Goal: Task Accomplishment & Management: Manage account settings

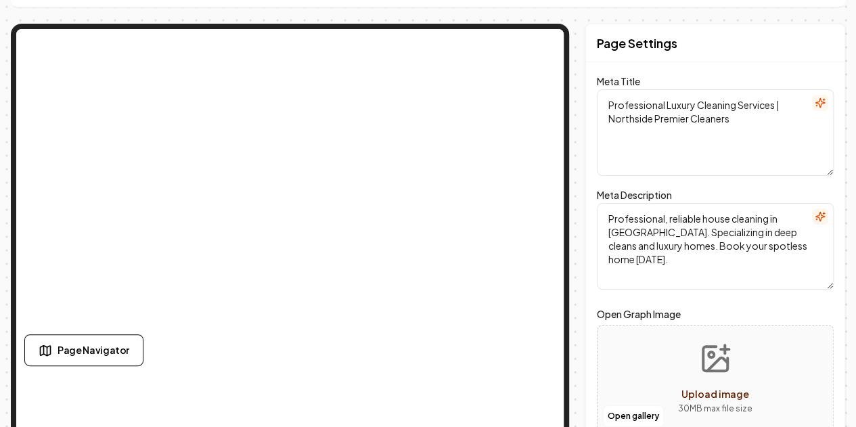
scroll to position [55, 0]
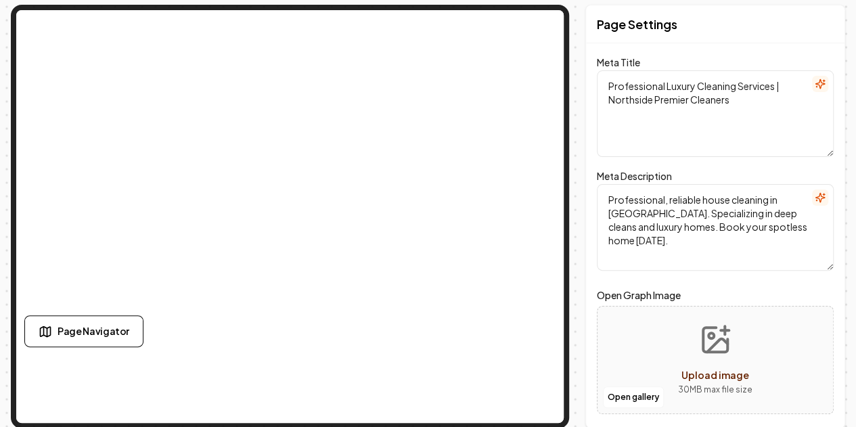
click at [687, 287] on label "Open Graph Image" at bounding box center [715, 295] width 237 height 16
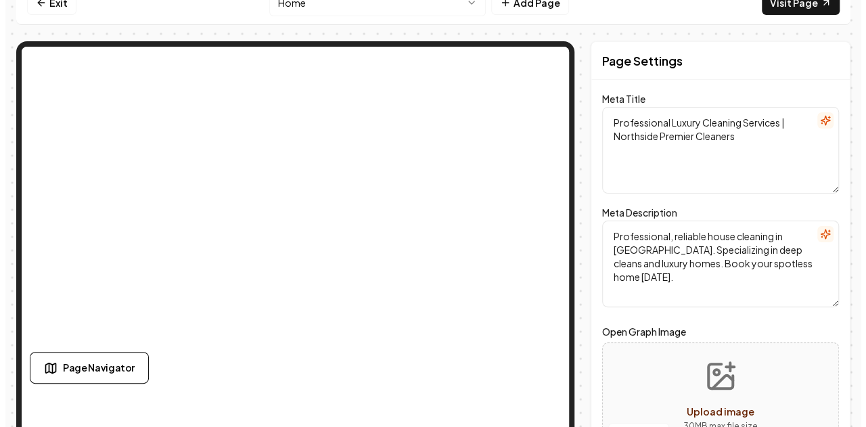
scroll to position [0, 0]
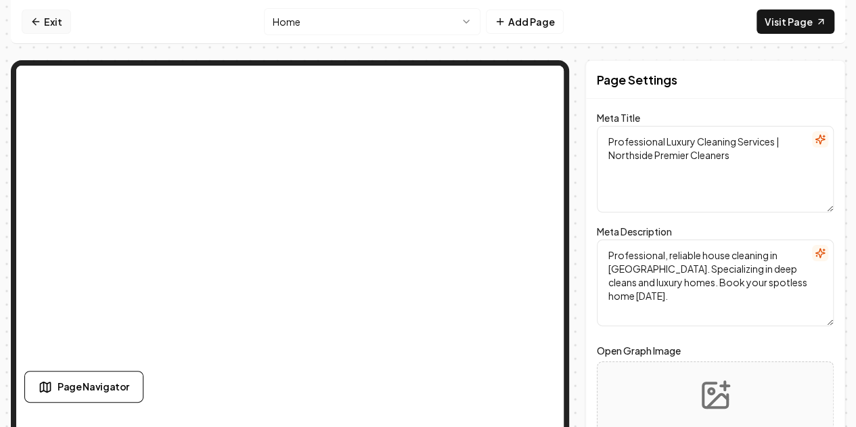
click at [35, 24] on icon at bounding box center [35, 21] width 11 height 11
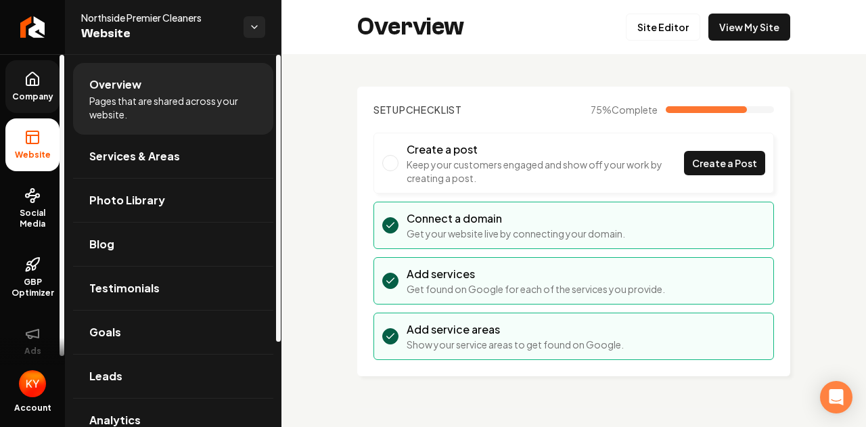
click at [30, 86] on icon at bounding box center [32, 79] width 16 height 16
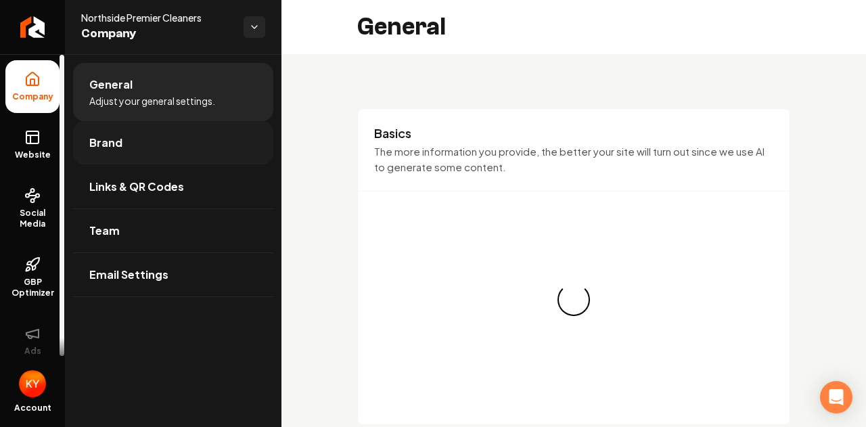
click at [136, 152] on link "Brand" at bounding box center [173, 142] width 200 height 43
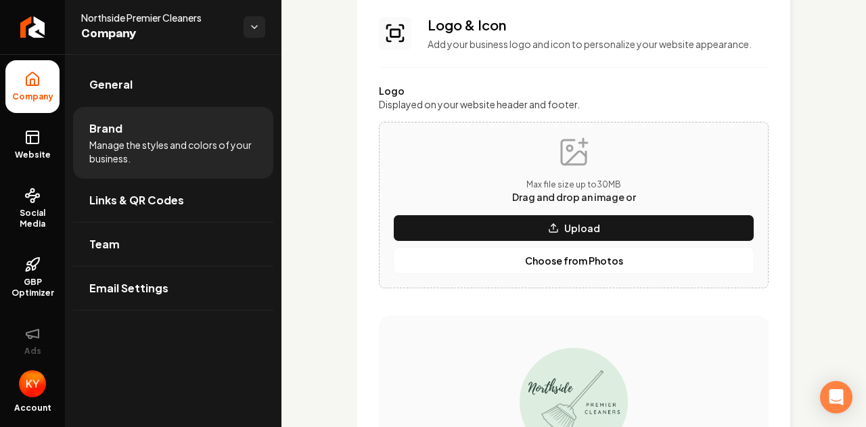
scroll to position [203, 0]
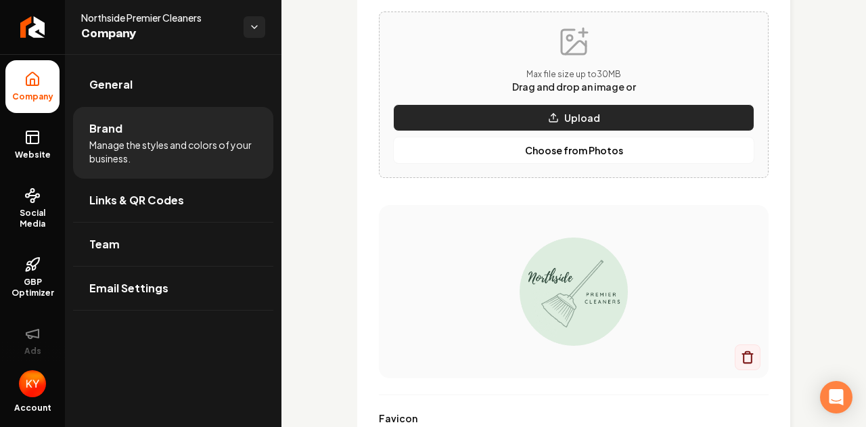
click at [525, 113] on button "Upload" at bounding box center [573, 117] width 361 height 27
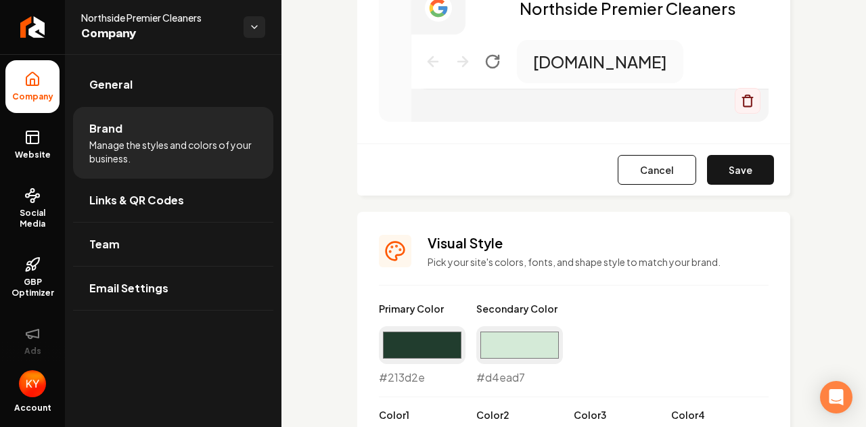
scroll to position [879, 0]
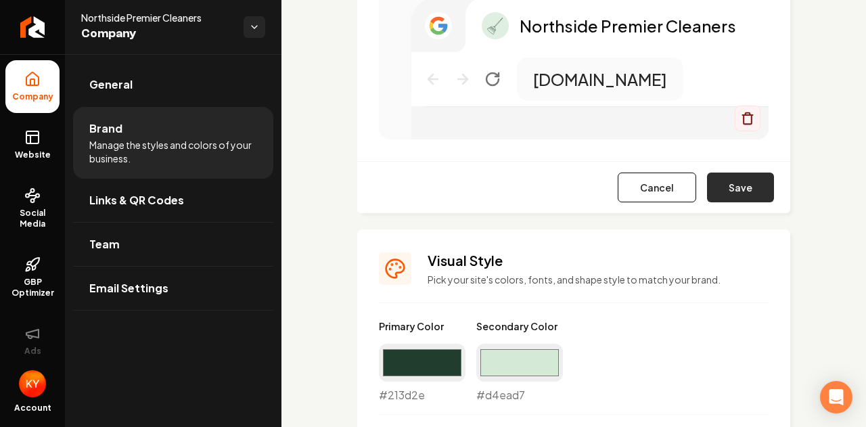
click at [731, 181] on button "Save" at bounding box center [740, 187] width 67 height 30
